Goal: Task Accomplishment & Management: Manage account settings

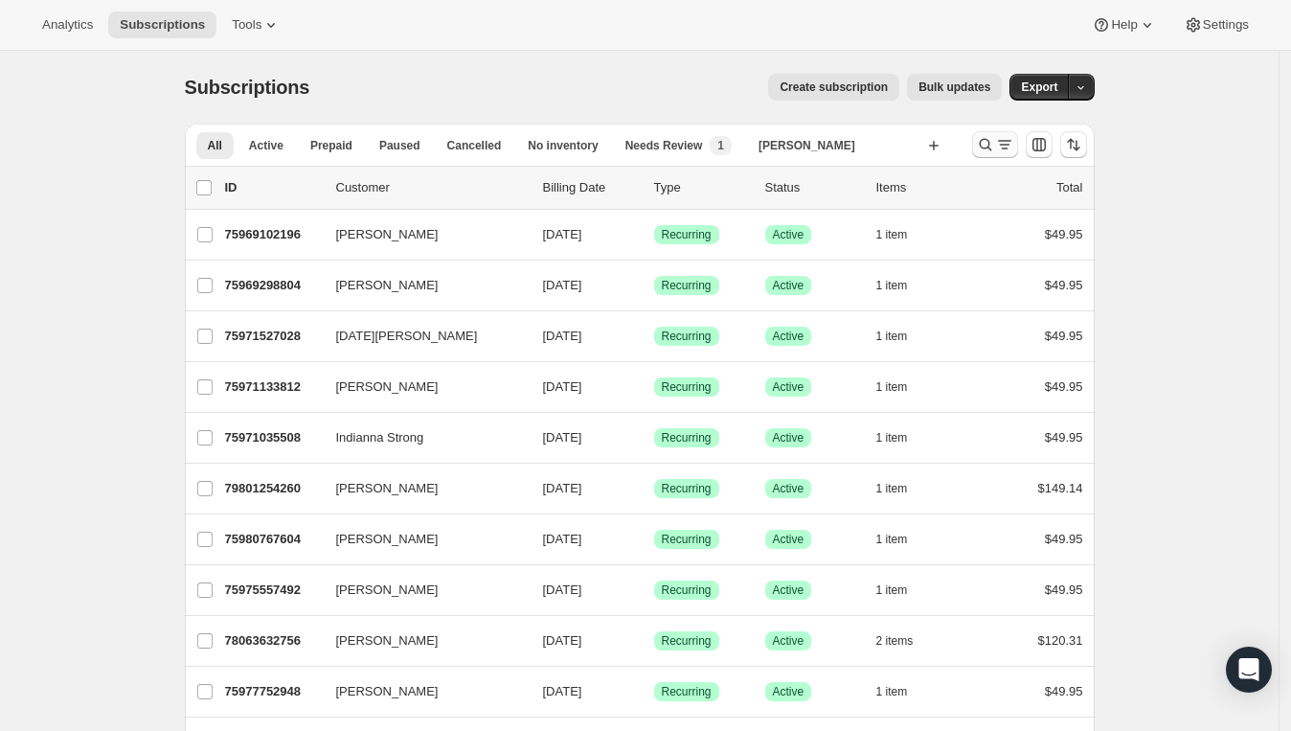
click at [1001, 139] on icon "Search and filter results" at bounding box center [1004, 144] width 19 height 19
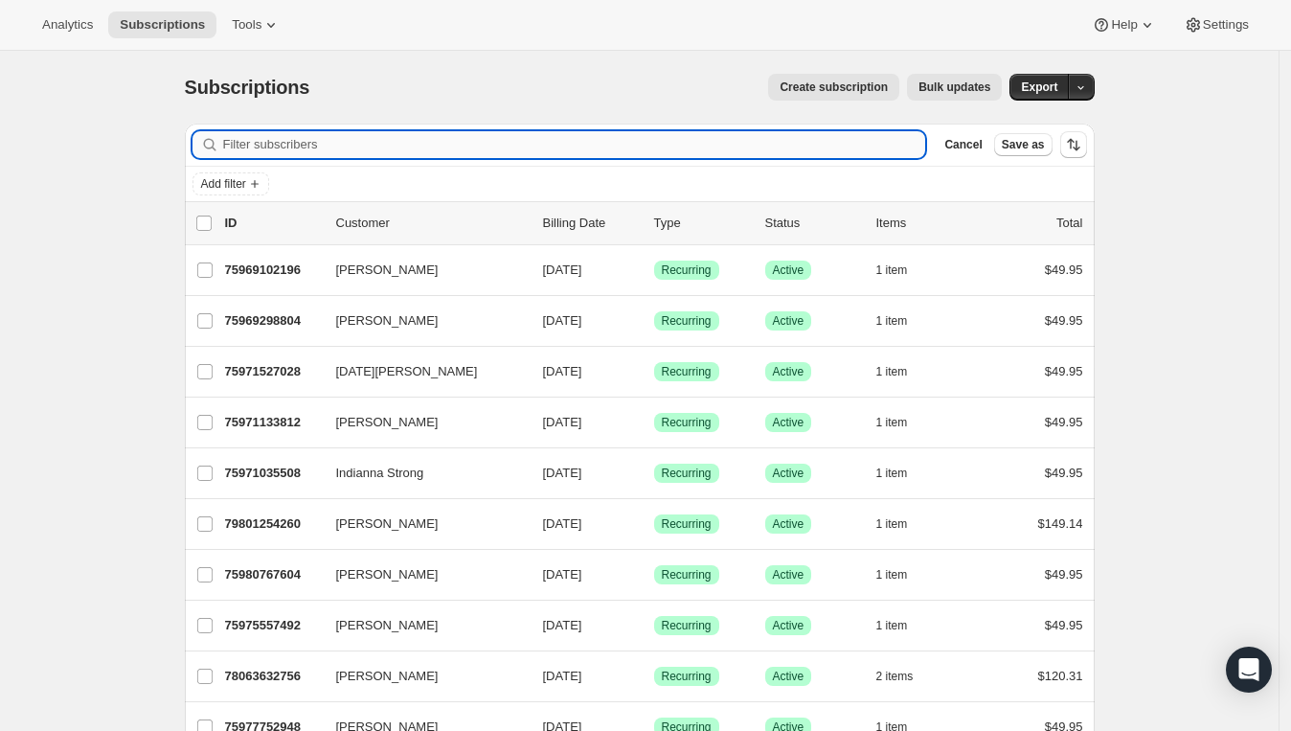
paste input "75912053108"
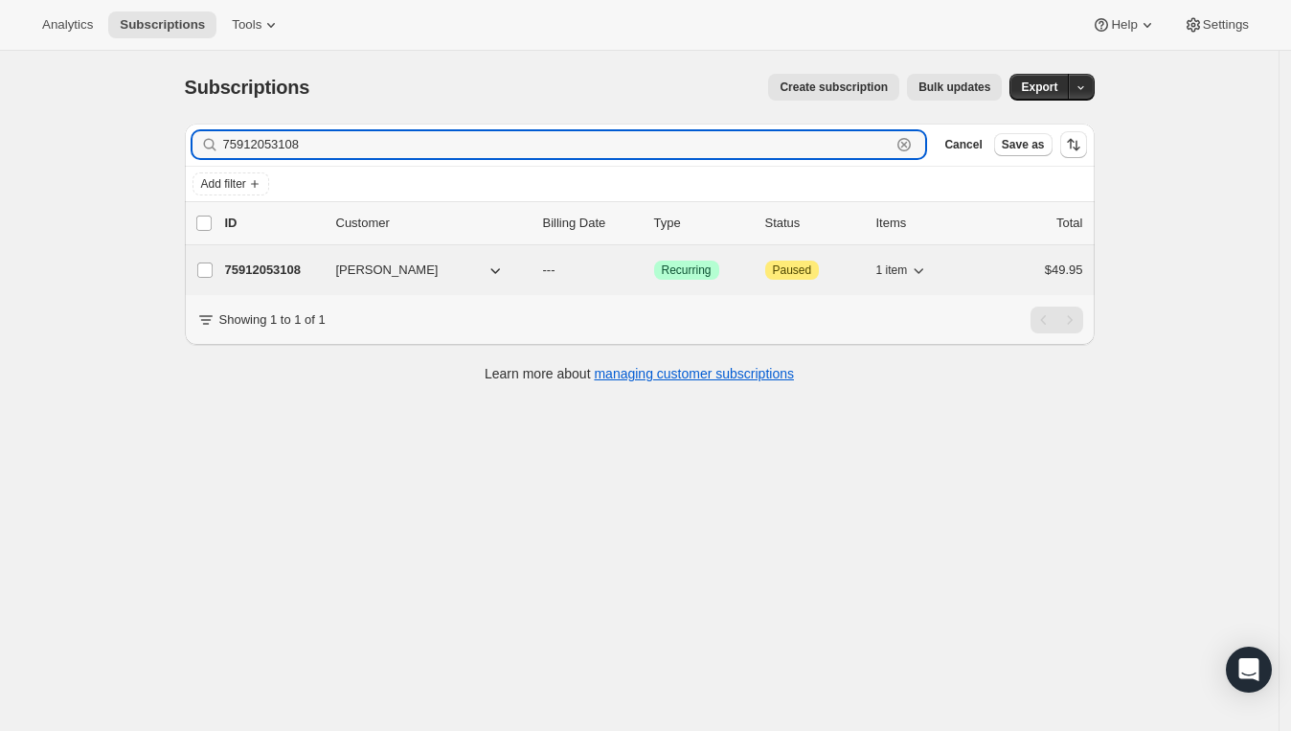
type input "75912053108"
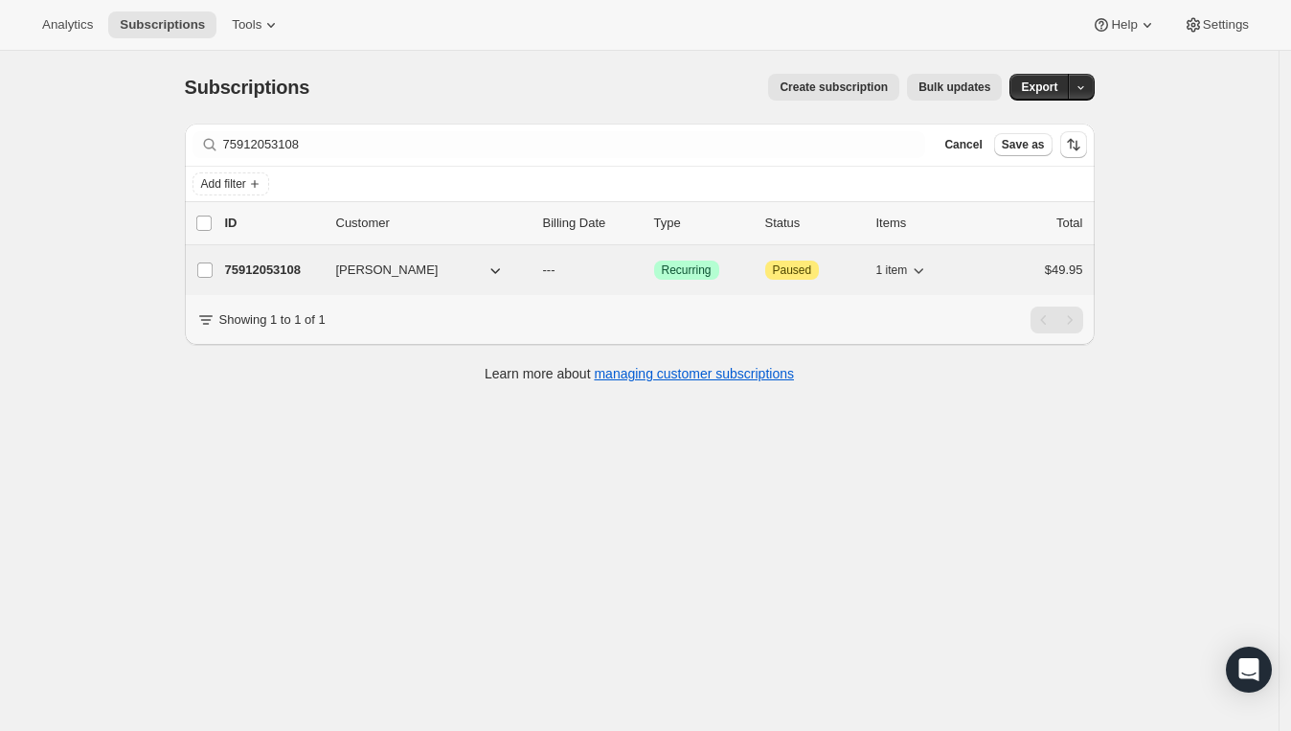
click at [417, 274] on button "Lori George" at bounding box center [421, 270] width 192 height 31
click at [417, 275] on button "Lori George" at bounding box center [421, 270] width 192 height 31
click at [343, 264] on span "Lori George" at bounding box center [387, 270] width 102 height 19
click at [302, 262] on p "75912053108" at bounding box center [273, 270] width 96 height 19
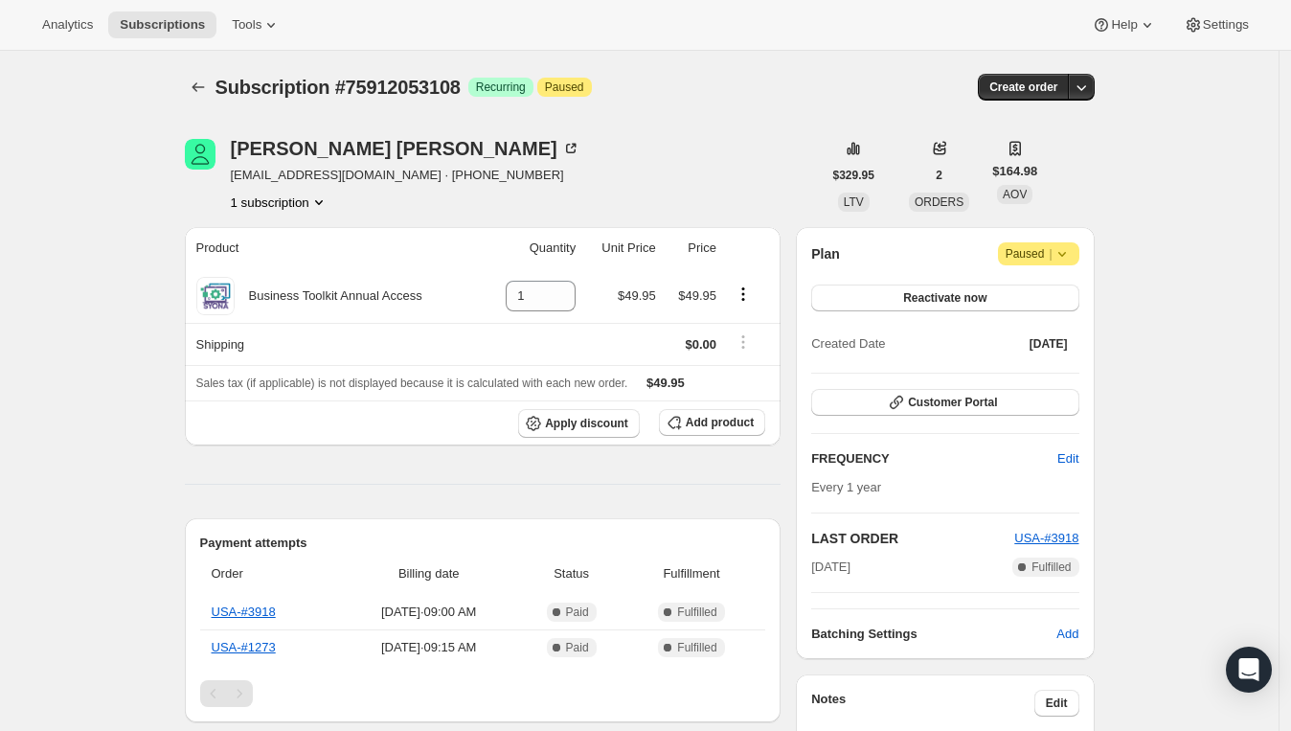
click at [1068, 256] on icon at bounding box center [1062, 253] width 19 height 19
click at [1005, 302] on button "Cancel subscription" at bounding box center [1040, 290] width 120 height 31
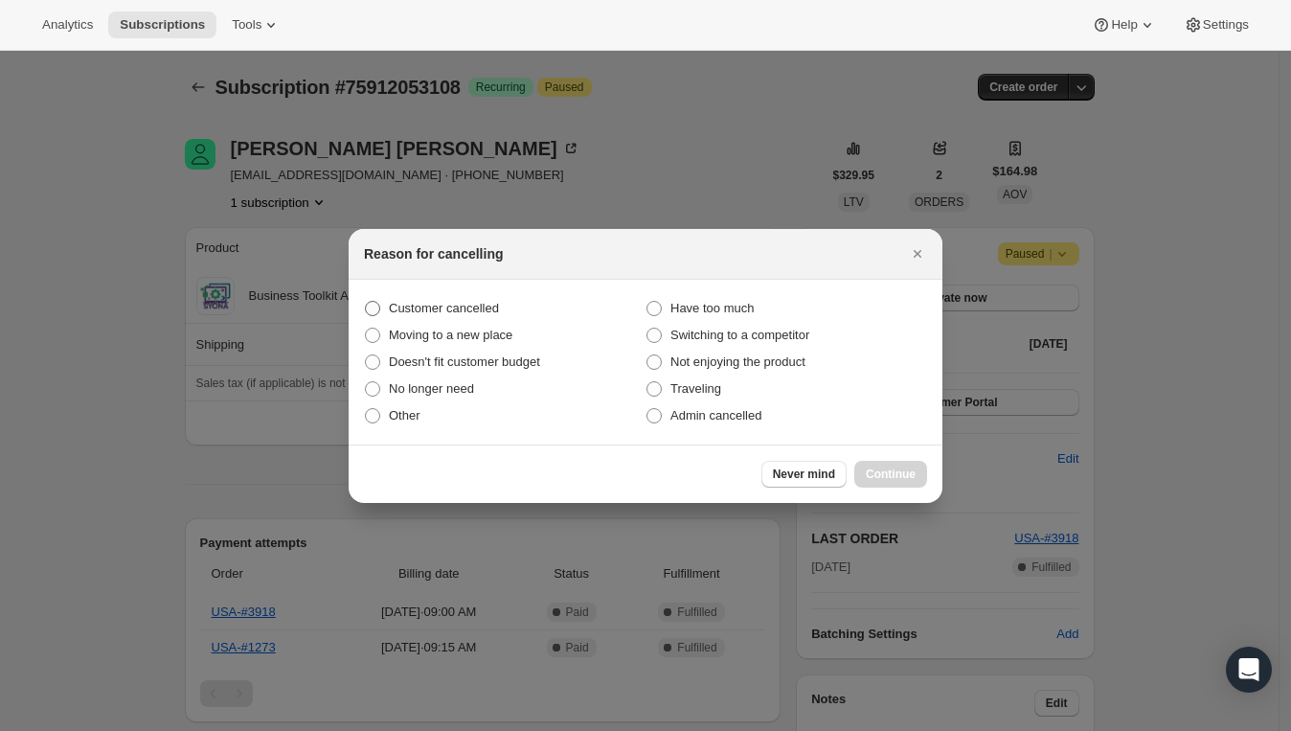
click at [476, 310] on span "Customer cancelled" at bounding box center [444, 308] width 110 height 14
click at [366, 302] on input "Customer cancelled" at bounding box center [365, 301] width 1 height 1
radio input "true"
click at [437, 69] on div at bounding box center [645, 365] width 1291 height 731
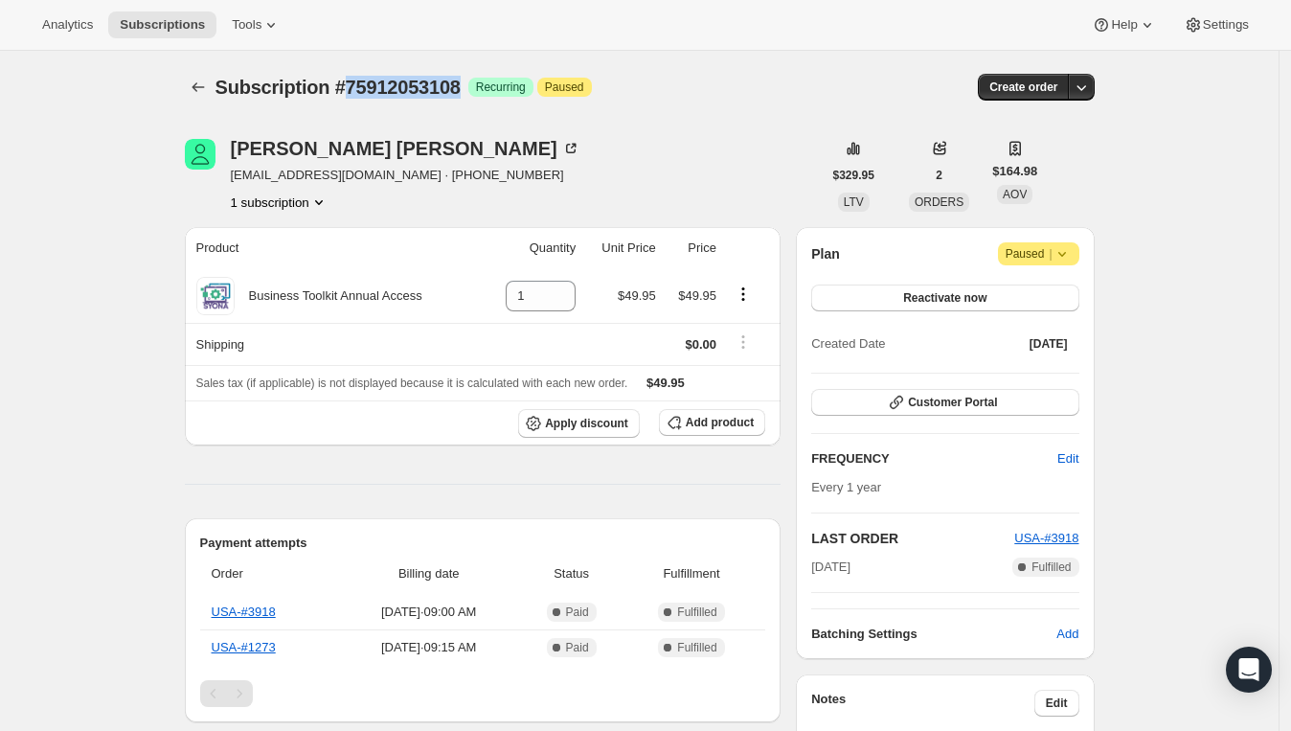
drag, startPoint x: 474, startPoint y: 91, endPoint x: 354, endPoint y: 92, distance: 119.7
click at [354, 92] on span "Subscription #75912053108" at bounding box center [338, 87] width 245 height 21
copy span "75912053108"
click at [1072, 239] on div "Plan Attention Paused | Reactivate now Created Date Oct 11, 2024 Customer Porta…" at bounding box center [945, 443] width 298 height 432
click at [1067, 247] on icon at bounding box center [1062, 253] width 19 height 19
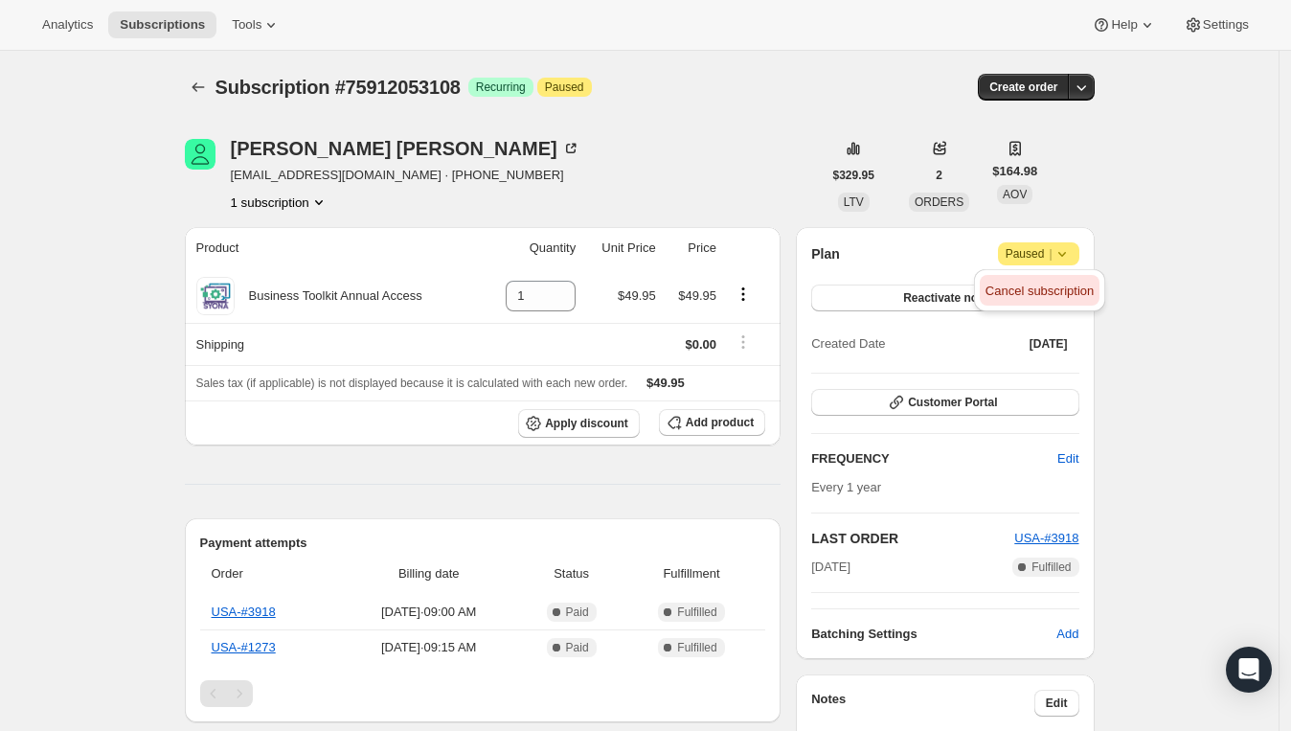
click at [1028, 290] on span "Cancel subscription" at bounding box center [1040, 291] width 108 height 14
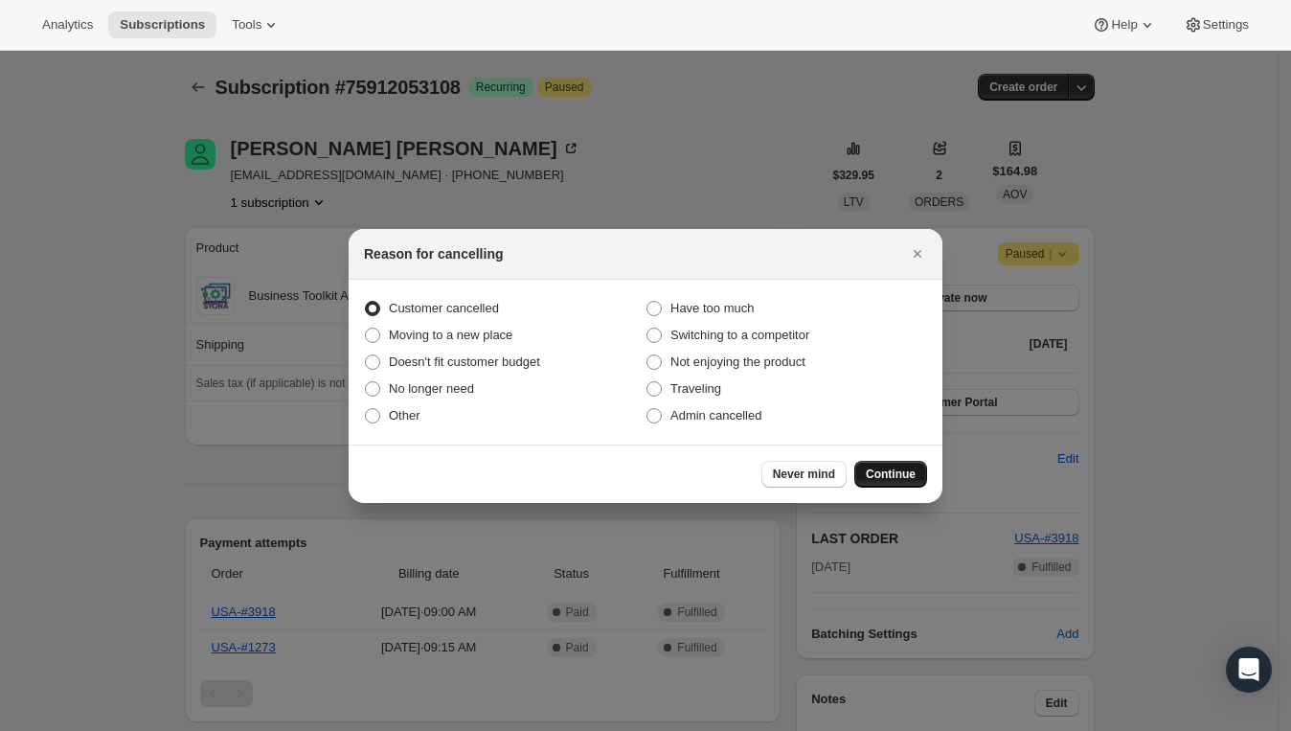
click at [888, 472] on span "Continue" at bounding box center [891, 473] width 50 height 15
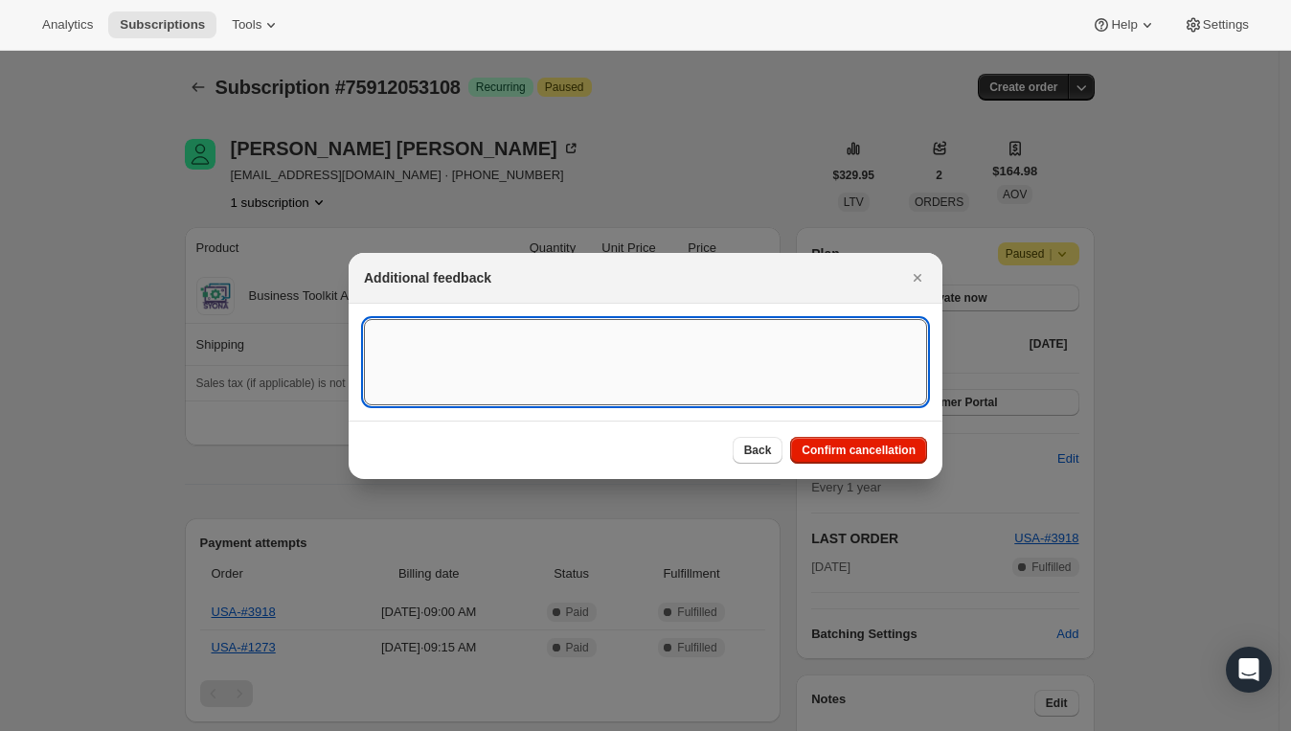
click at [622, 359] on textarea ":rbu:" at bounding box center [645, 362] width 563 height 86
paste textarea "Customer requested; requirement explained."
type textarea "Customer requested; requirement explained."
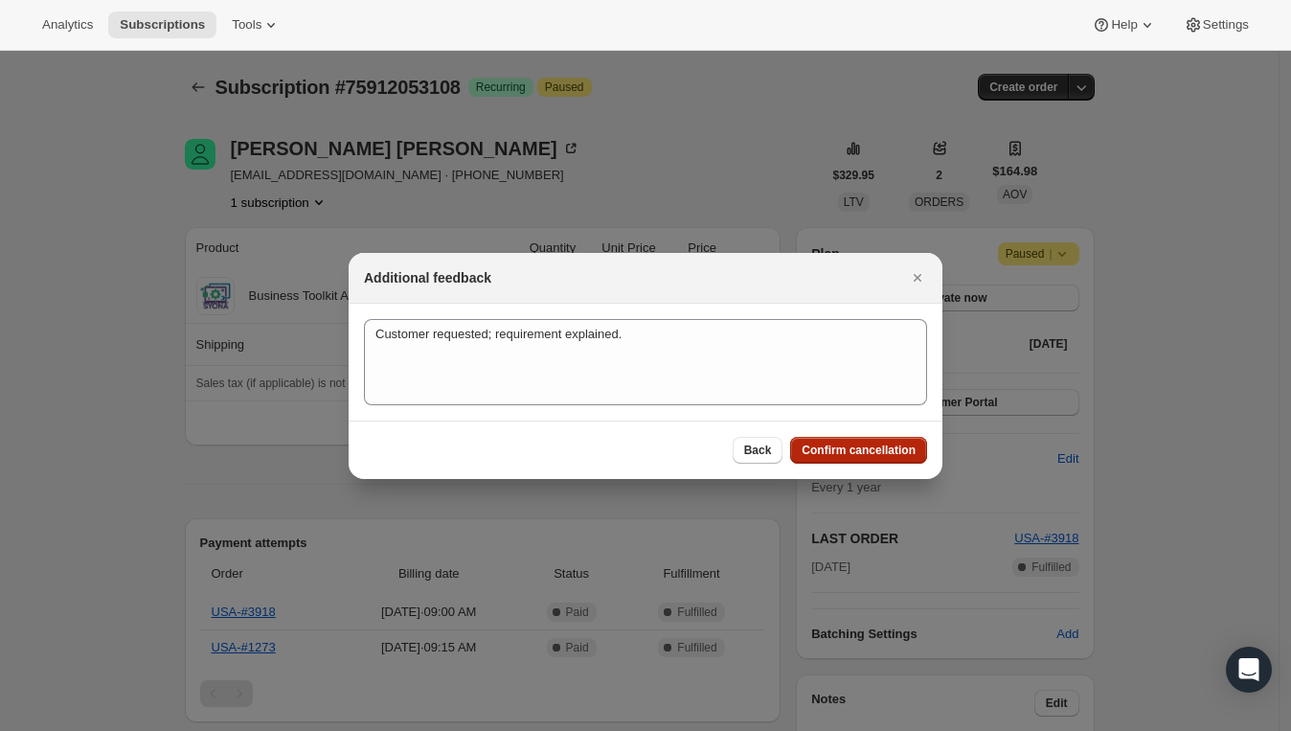
click at [848, 453] on span "Confirm cancellation" at bounding box center [859, 450] width 114 height 15
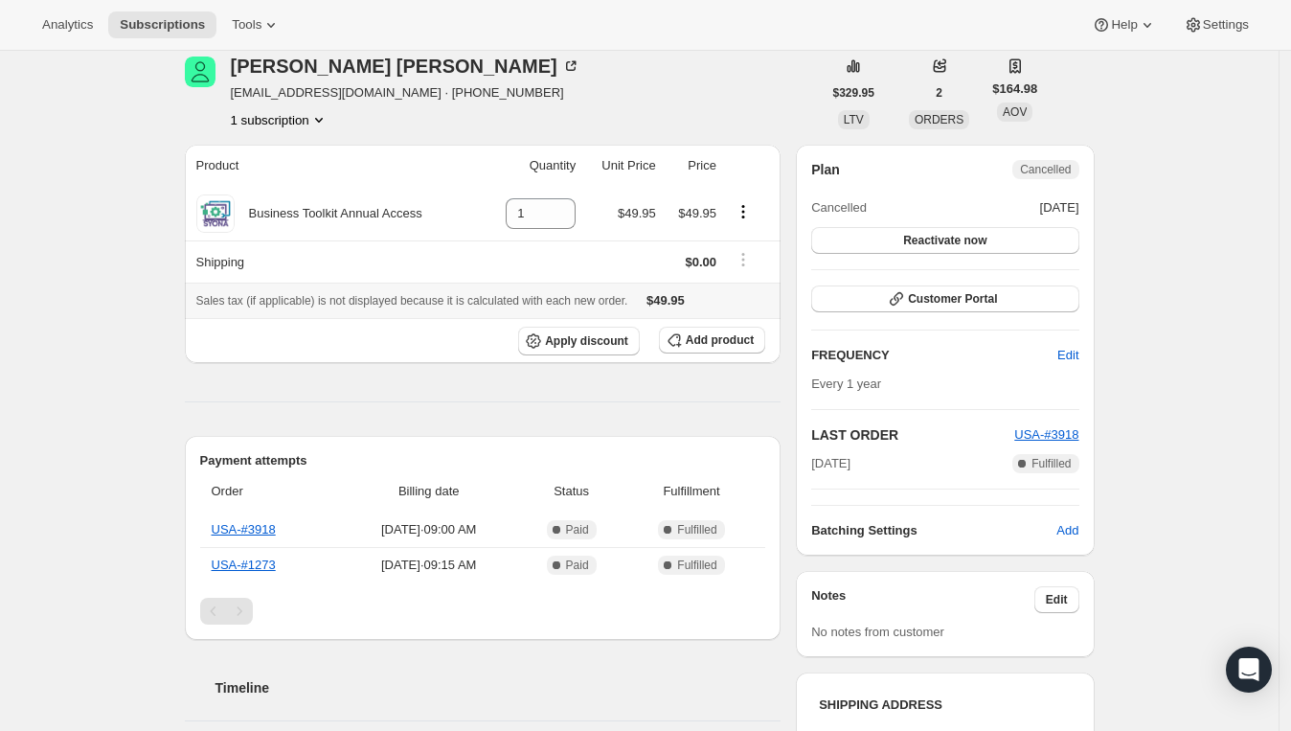
scroll to position [176, 0]
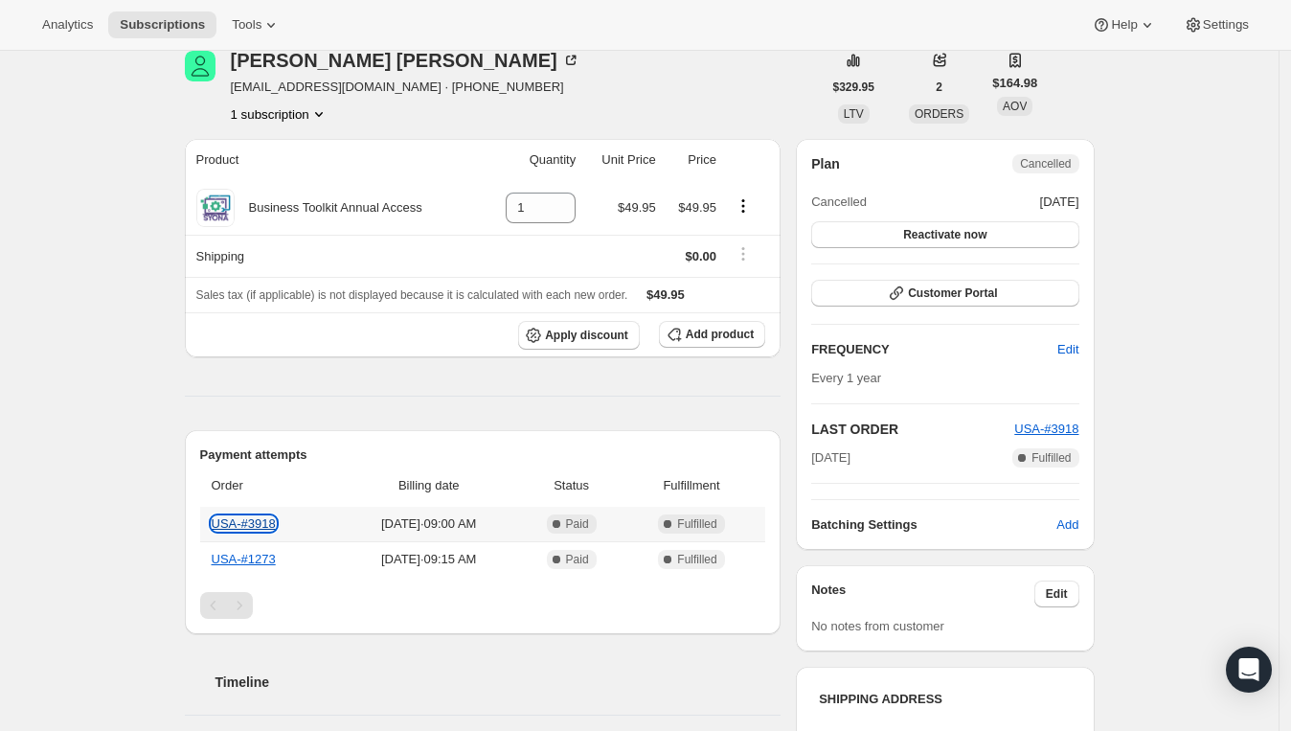
click at [276, 522] on link "USA-#3918" at bounding box center [244, 523] width 64 height 14
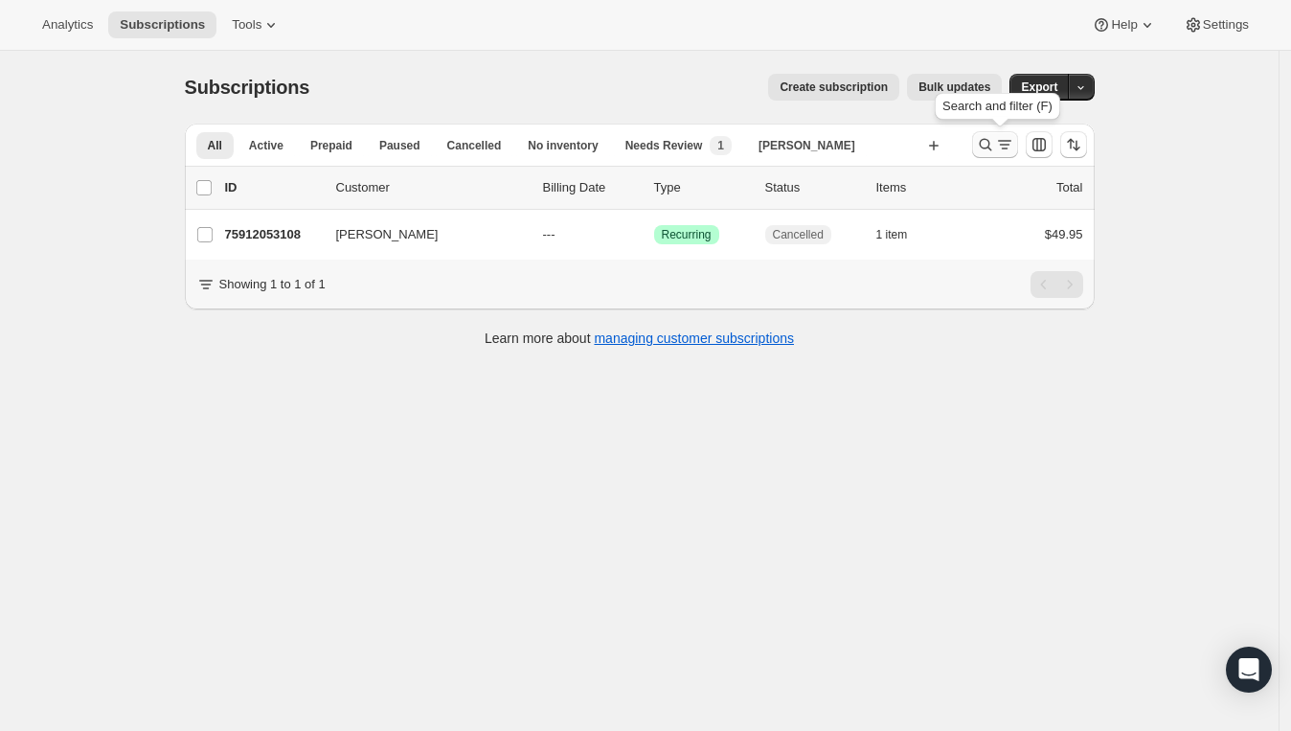
click at [995, 147] on icon "Search and filter results" at bounding box center [985, 144] width 19 height 19
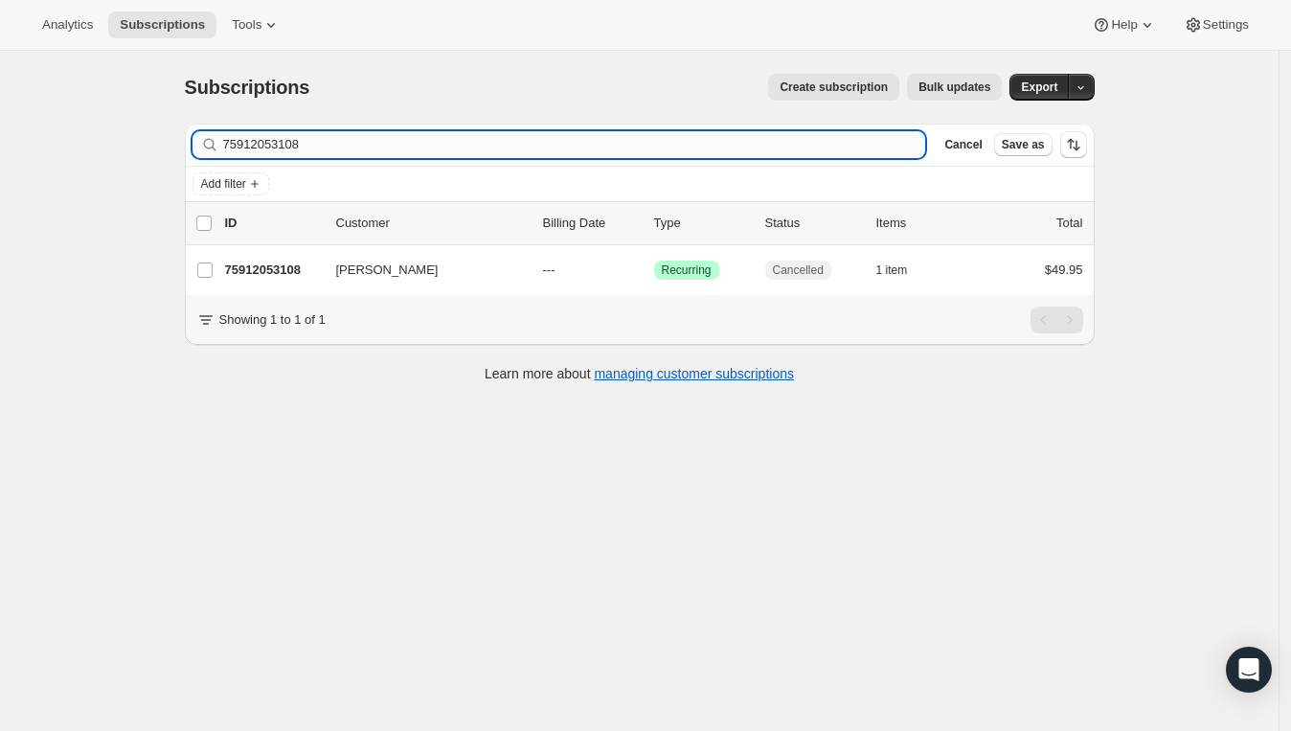
click at [646, 156] on input "75912053108" at bounding box center [574, 144] width 703 height 27
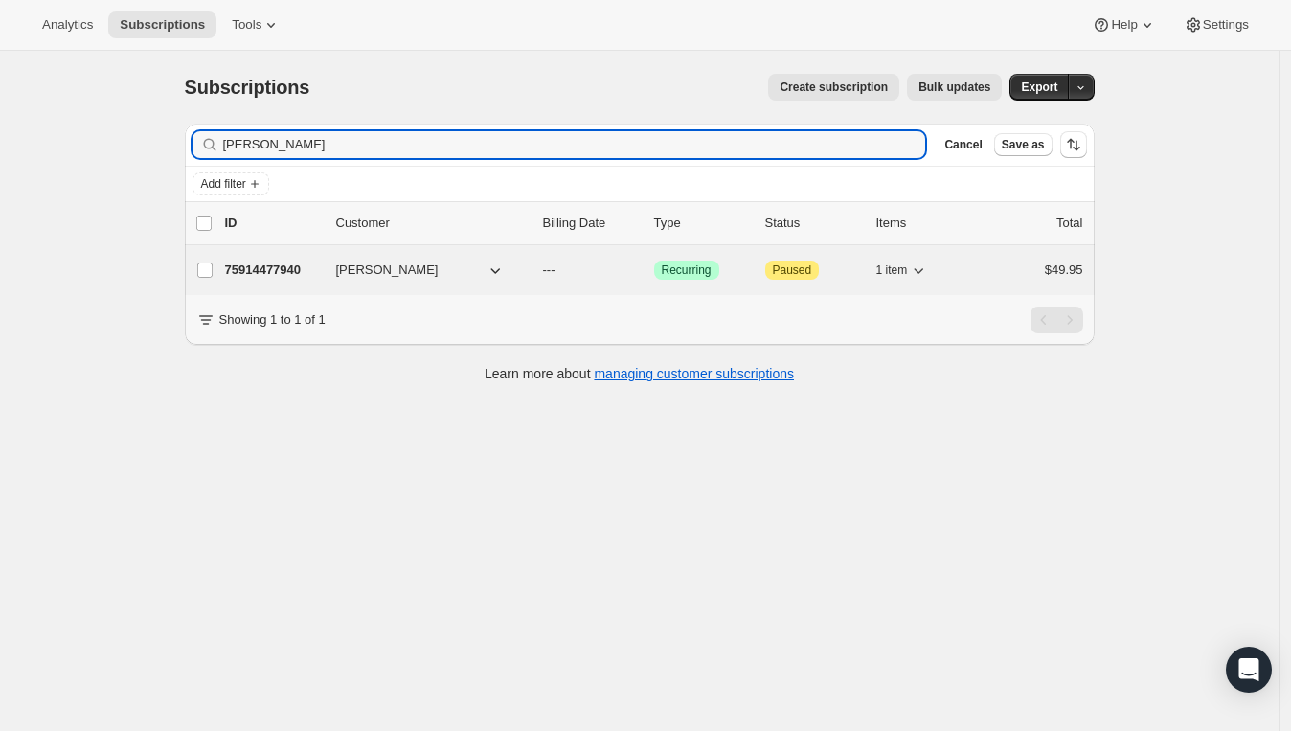
type input "Craig Smith"
click at [490, 268] on icon "button" at bounding box center [495, 270] width 19 height 19
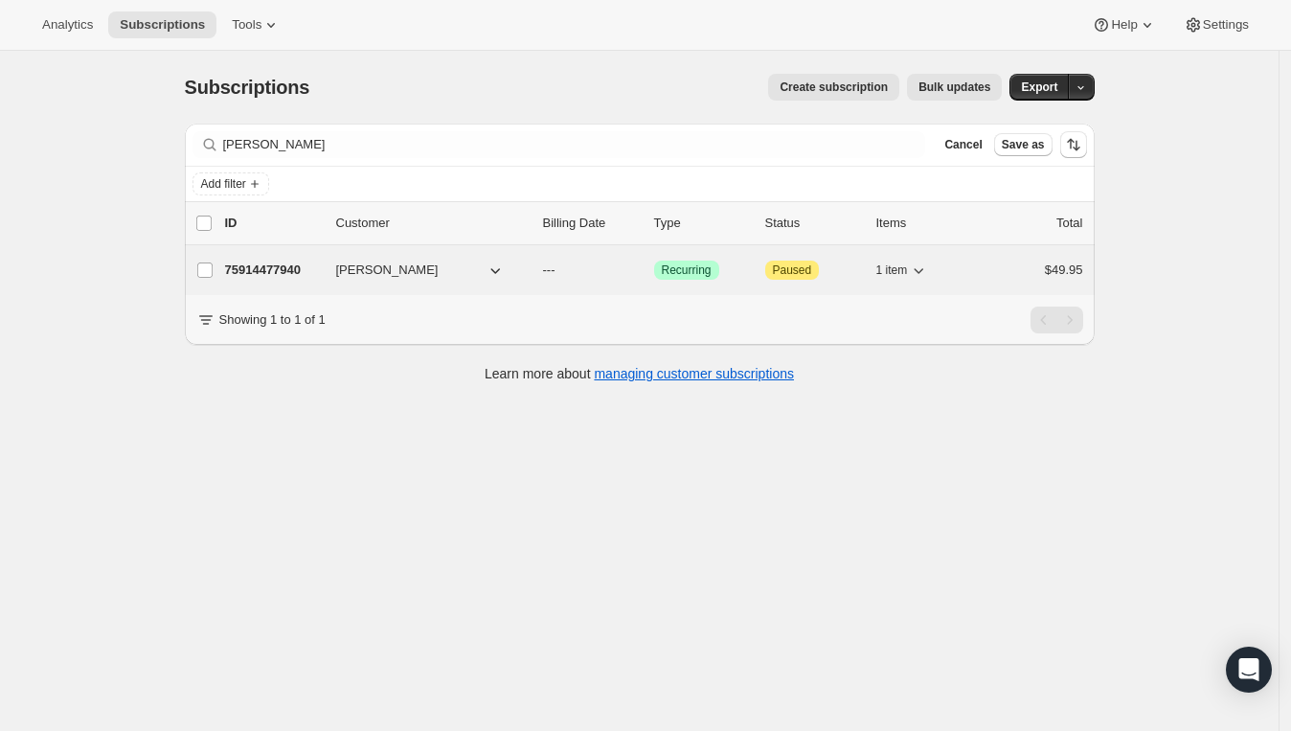
click at [490, 268] on icon "button" at bounding box center [495, 270] width 19 height 19
click at [597, 263] on p "---" at bounding box center [591, 270] width 96 height 19
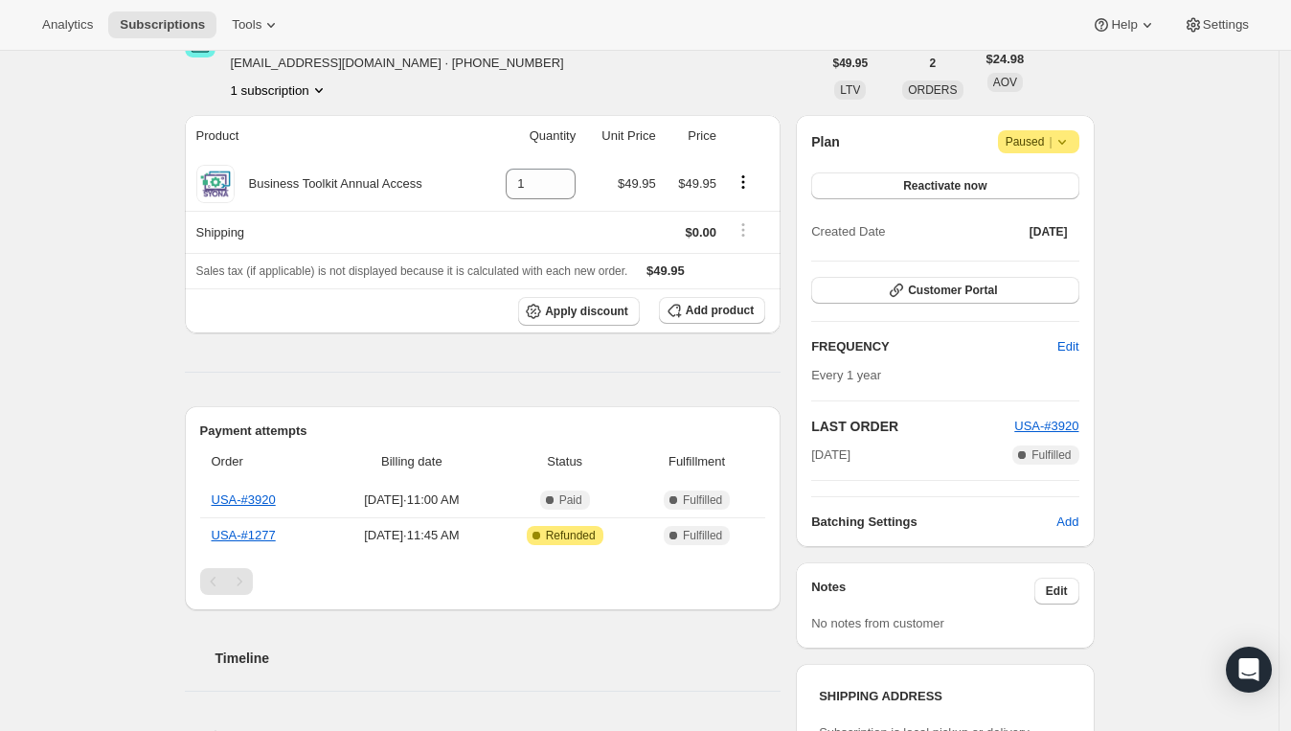
scroll to position [120, 0]
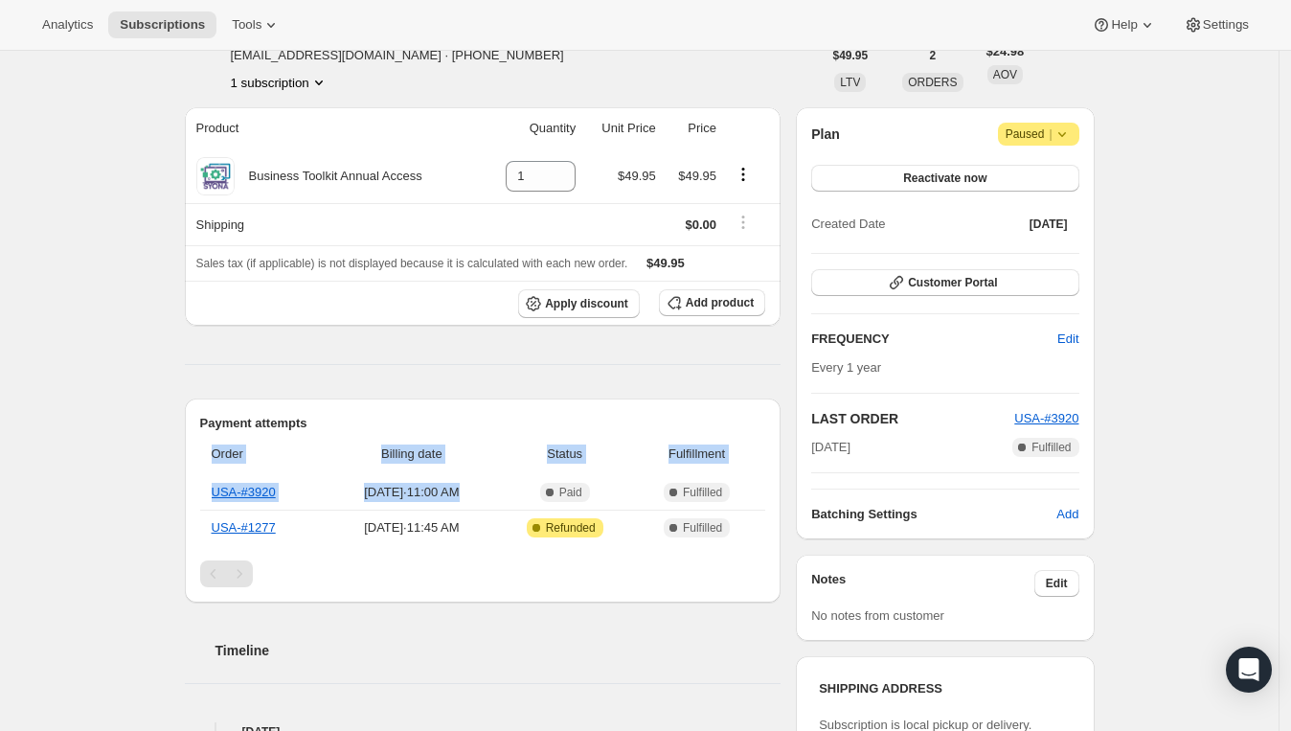
drag, startPoint x: 513, startPoint y: 487, endPoint x: 202, endPoint y: 487, distance: 311.3
click at [202, 487] on div "Payment attempts Order Billing date Status Fulfillment USA-#3920 Oct 11, 2025 ·…" at bounding box center [483, 500] width 597 height 204
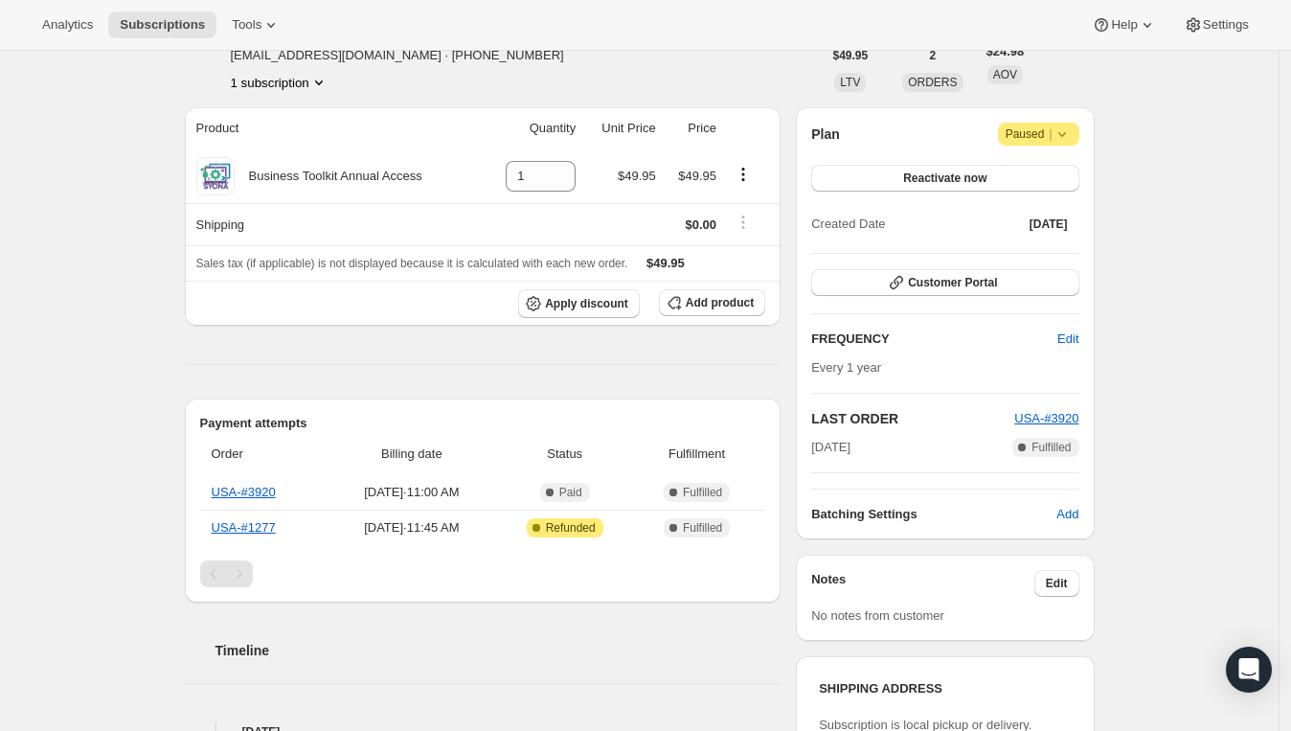
click at [515, 575] on div "Pagination" at bounding box center [483, 573] width 566 height 27
drag, startPoint x: 511, startPoint y: 486, endPoint x: 316, endPoint y: 486, distance: 194.4
click at [316, 486] on tr "USA-#3920 Oct 11, 2025 · 11:00 AM Complete Paid Complete Fulfilled" at bounding box center [483, 492] width 566 height 34
copy tr "Oct 11, 2025 · 11:00 AM"
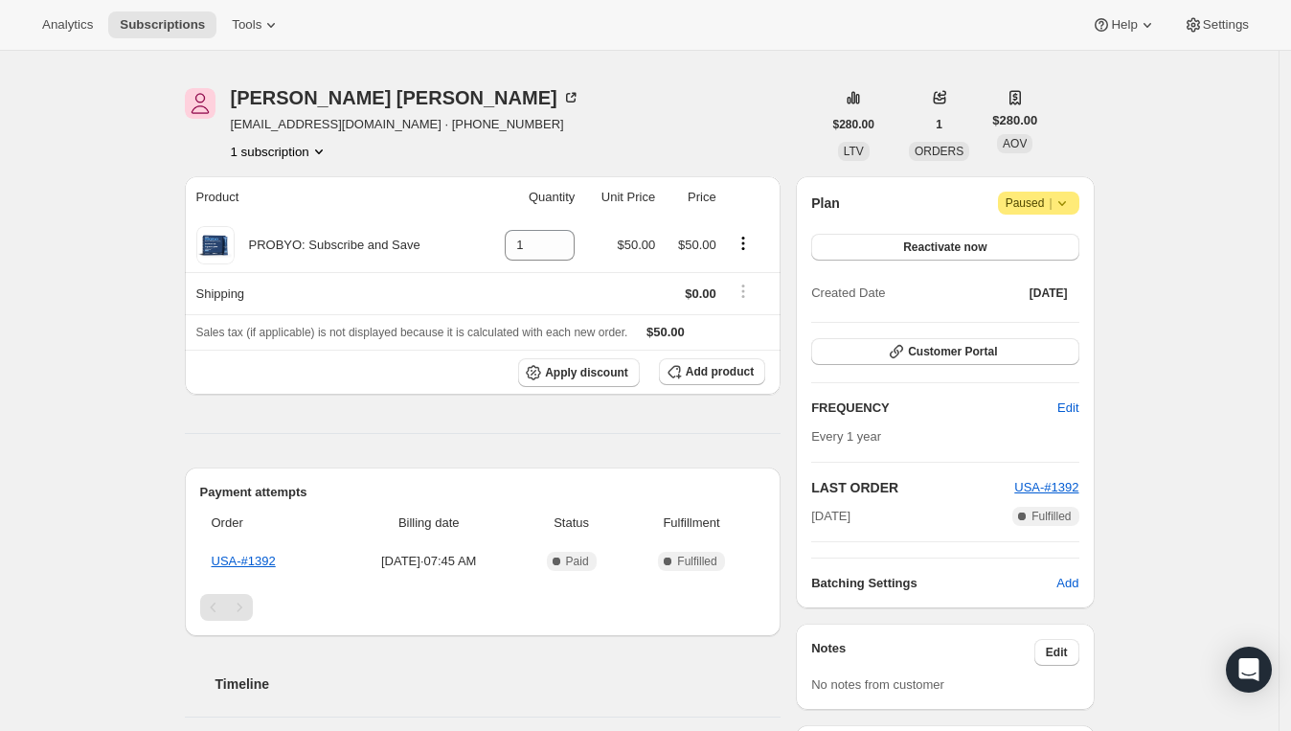
scroll to position [49, 0]
